Goal: Browse casually: Explore the website without a specific task or goal

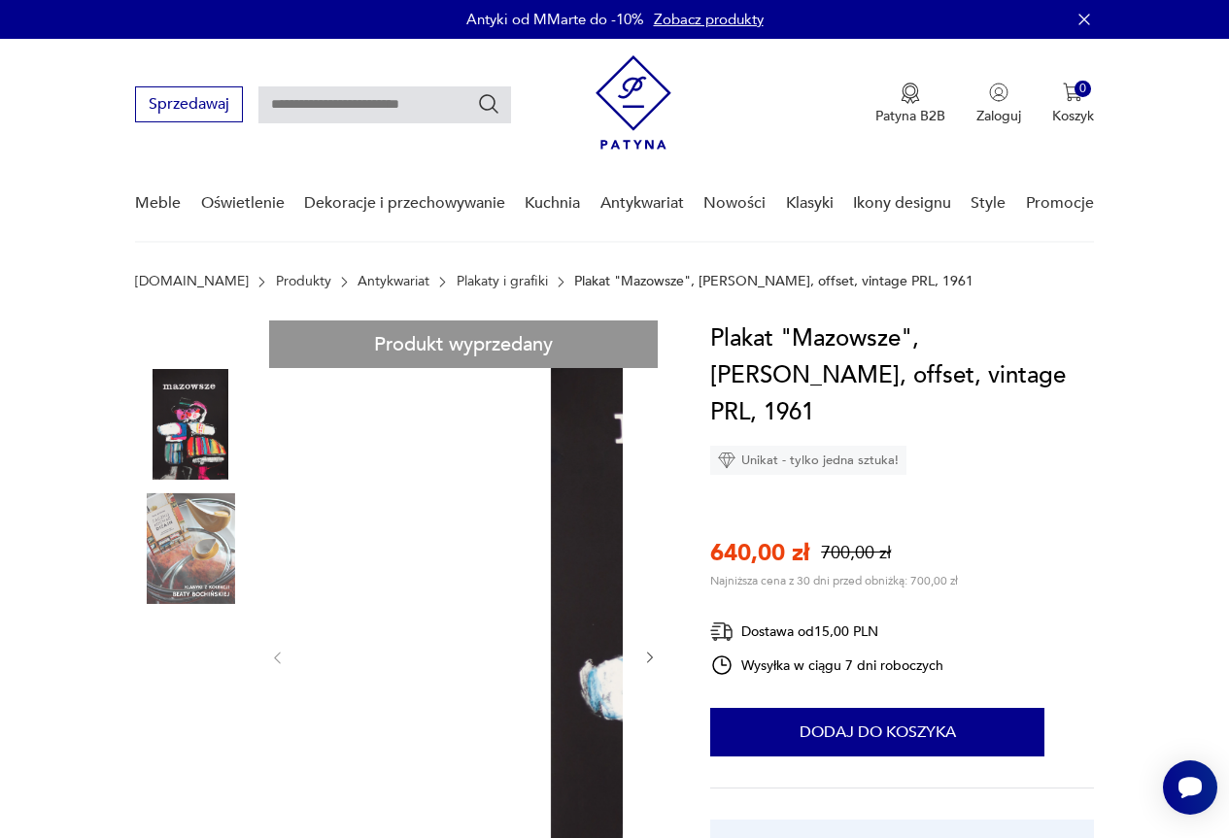
click at [1061, 243] on div "Meble Oświetlenie Dekoracje i przechowywanie Kuchnia Antykwariat Nowości Klasyk…" at bounding box center [614, 204] width 959 height 77
click at [900, 83] on img "button" at bounding box center [909, 93] width 19 height 21
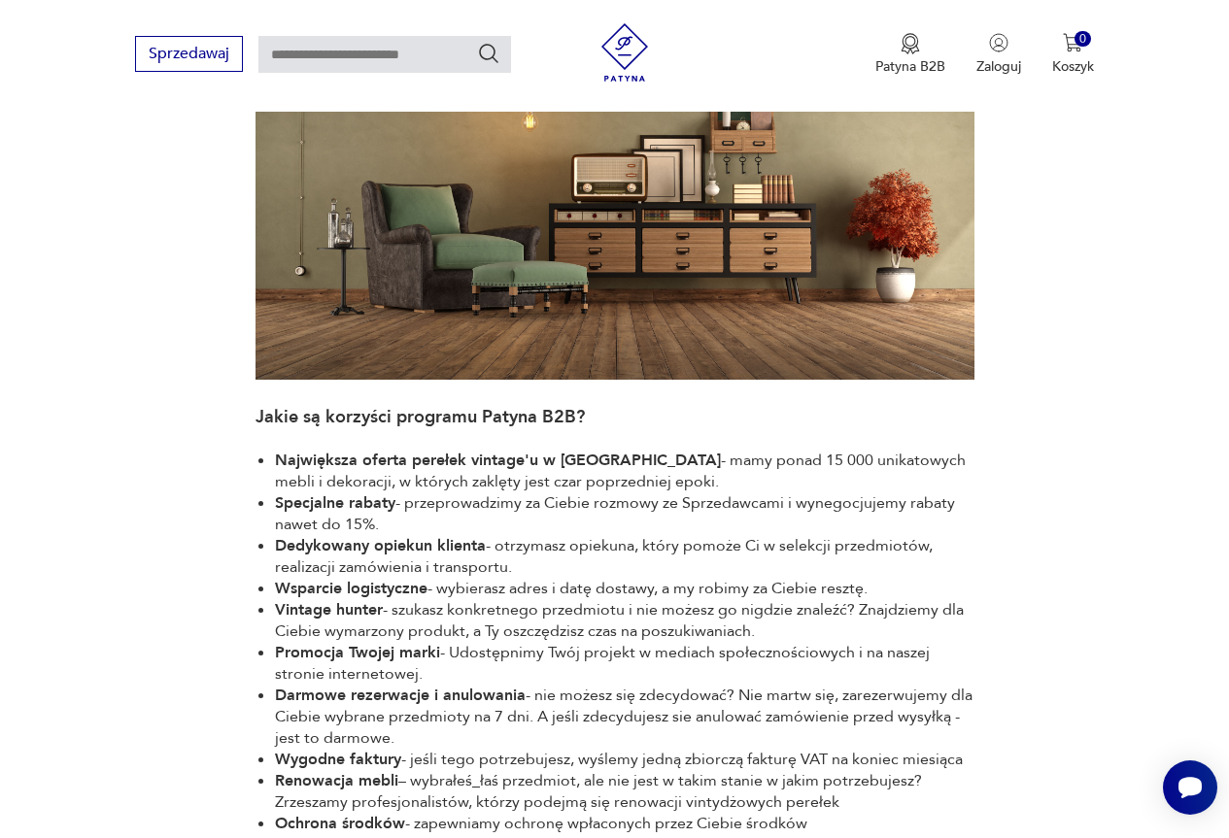
scroll to position [97, 0]
